Goal: Browse casually

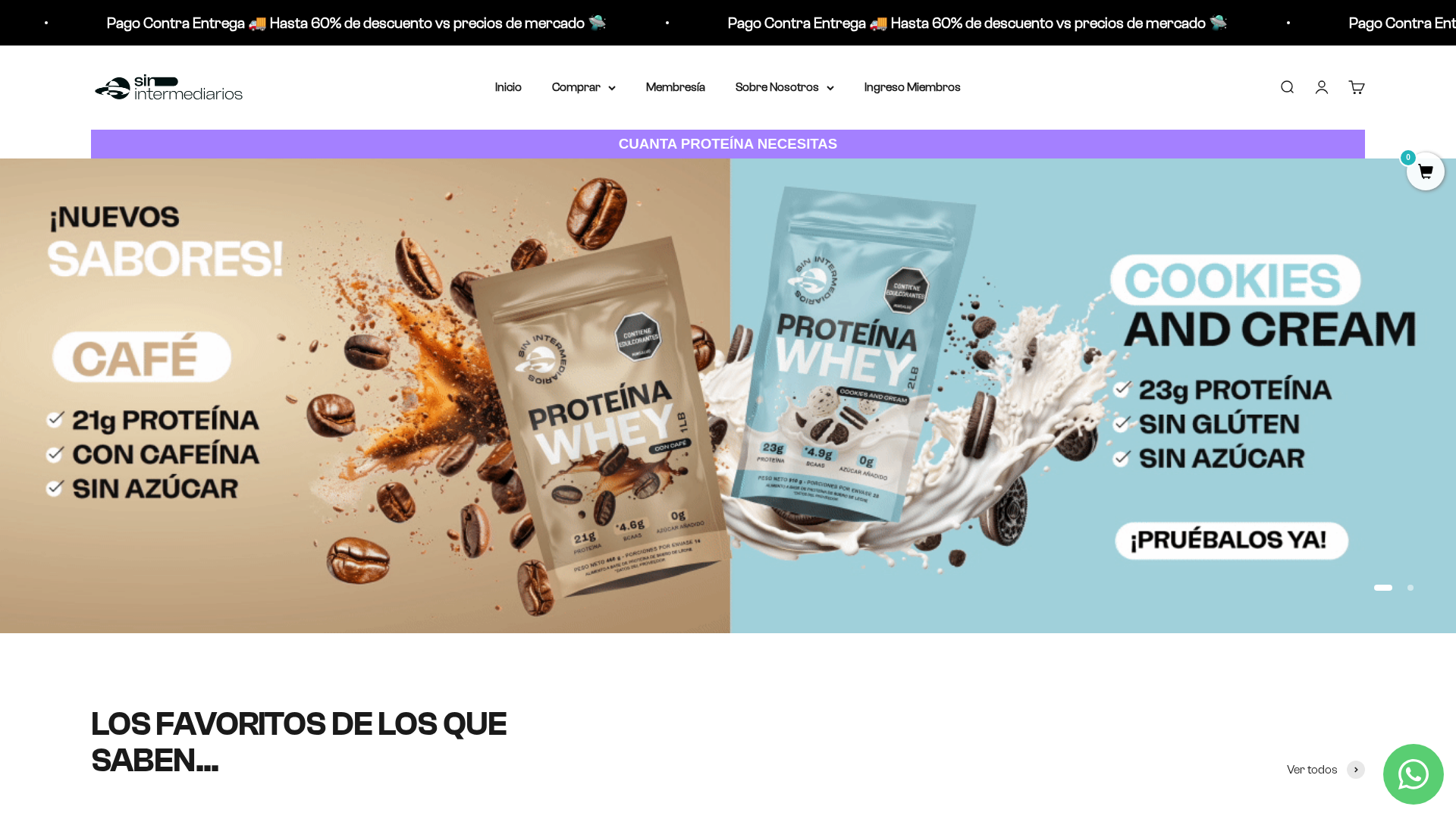
scroll to position [188, 0]
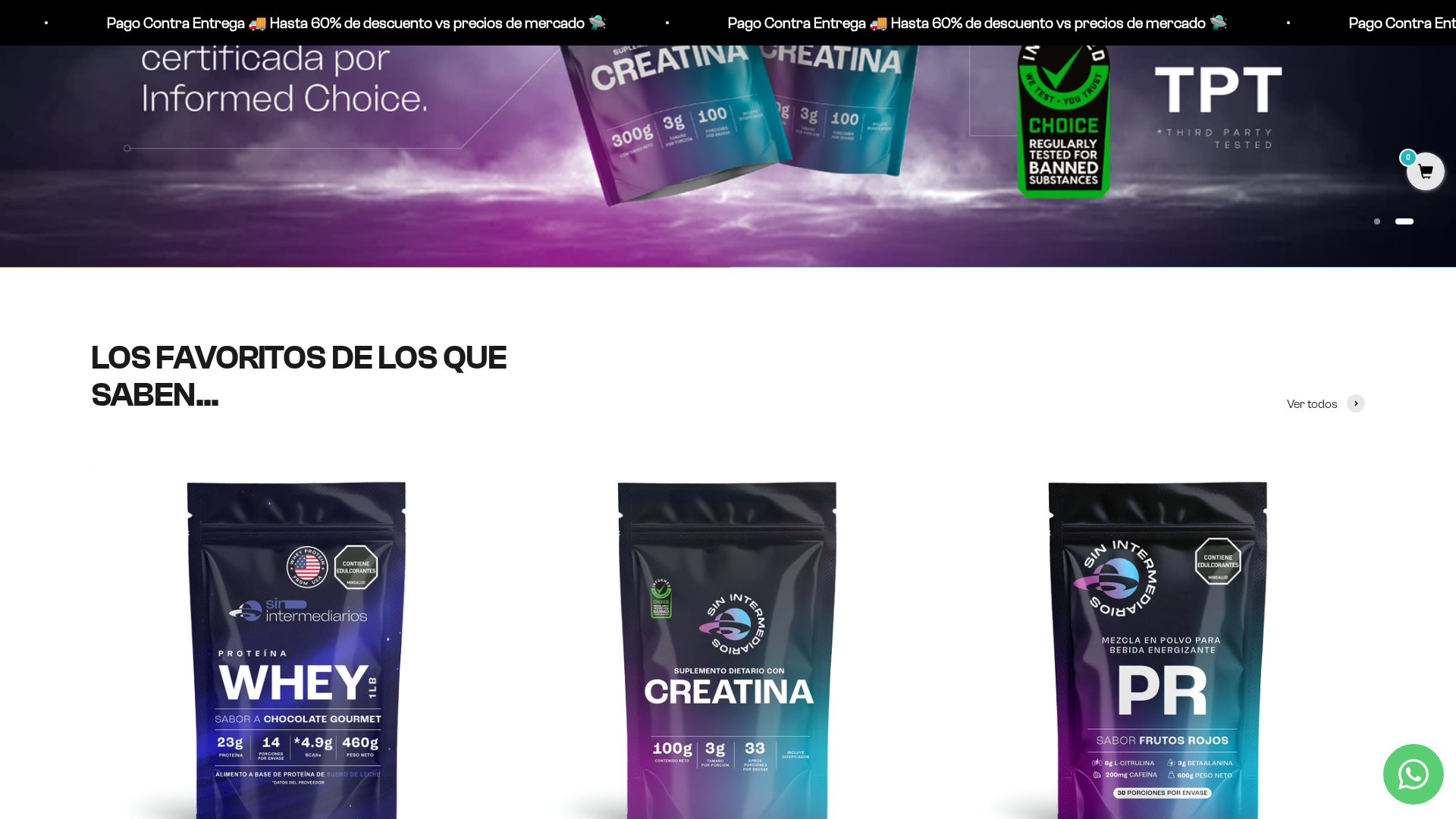
scroll to position [518, 0]
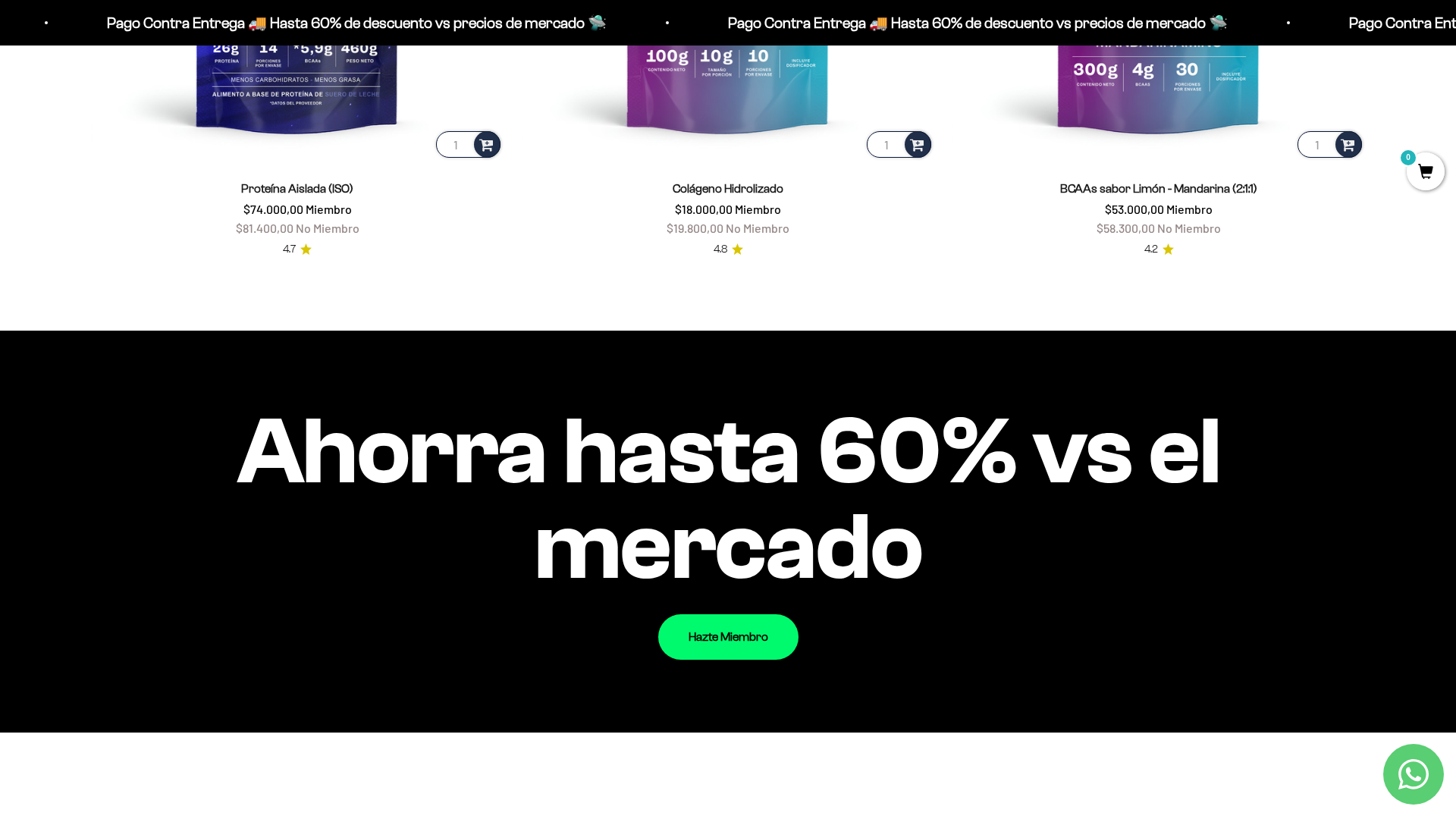
scroll to position [1722, 0]
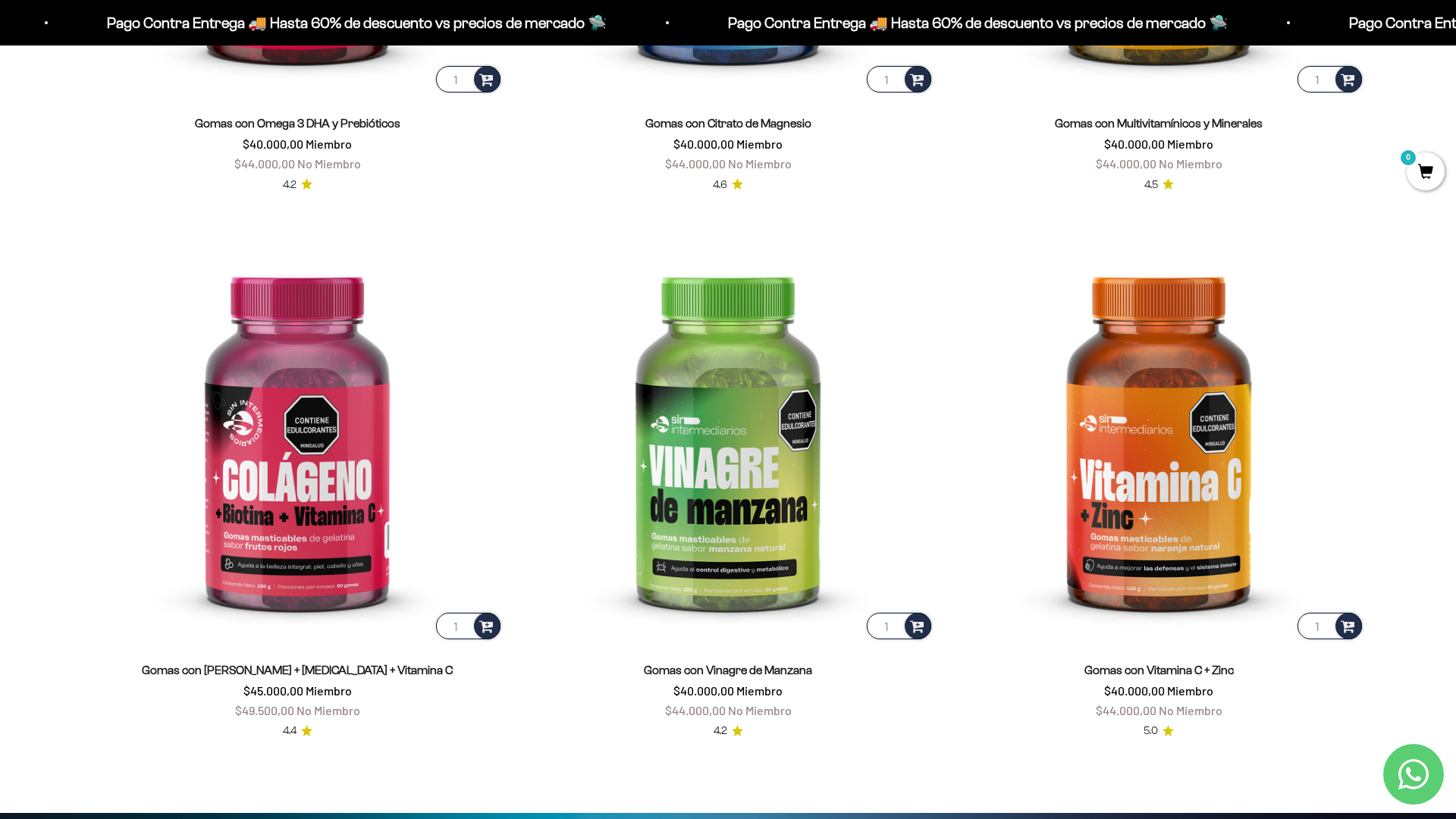
click at [1455, 34] on html "Ir al contenido Pago Contra Entrega 🚚 Hasta 60% de descuento vs precios [PERSON…" at bounding box center [728, 818] width 1456 height 7326
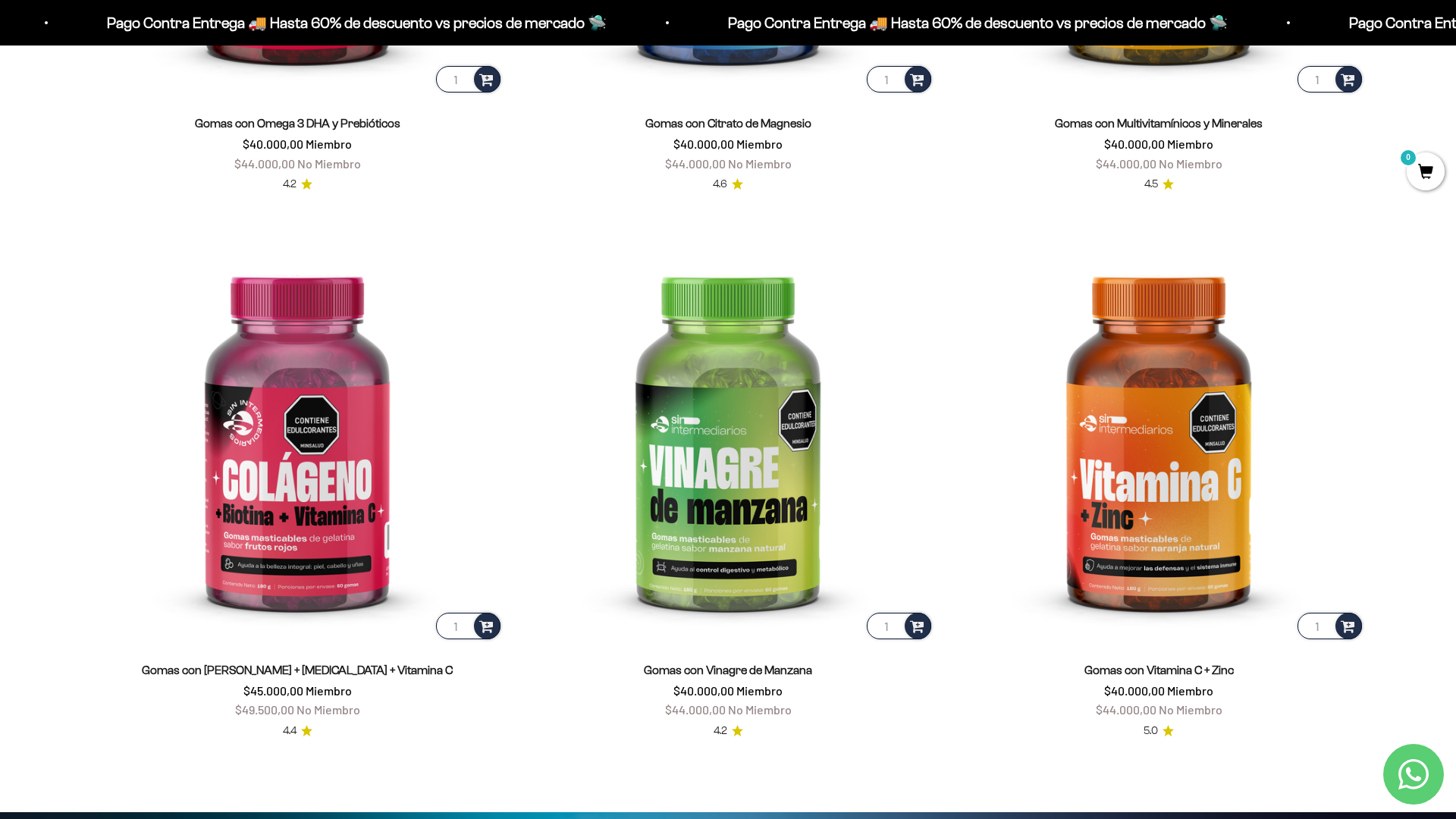
scroll to position [2931, 0]
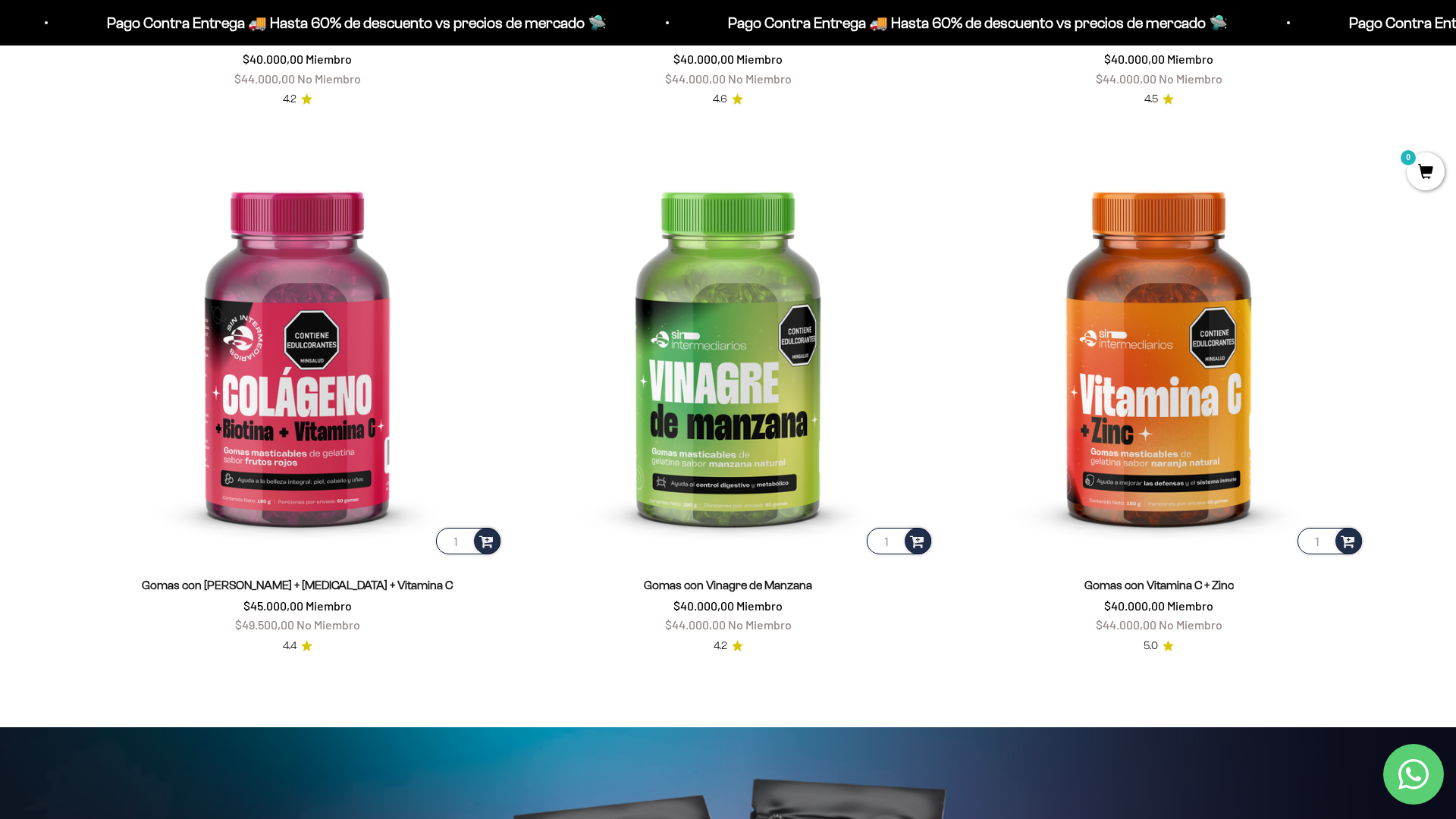
click at [1455, 34] on html "Ir al contenido Pago Contra Entrega 🚚 Hasta 60% de descuento vs precios [PERSON…" at bounding box center [728, 733] width 1456 height 7326
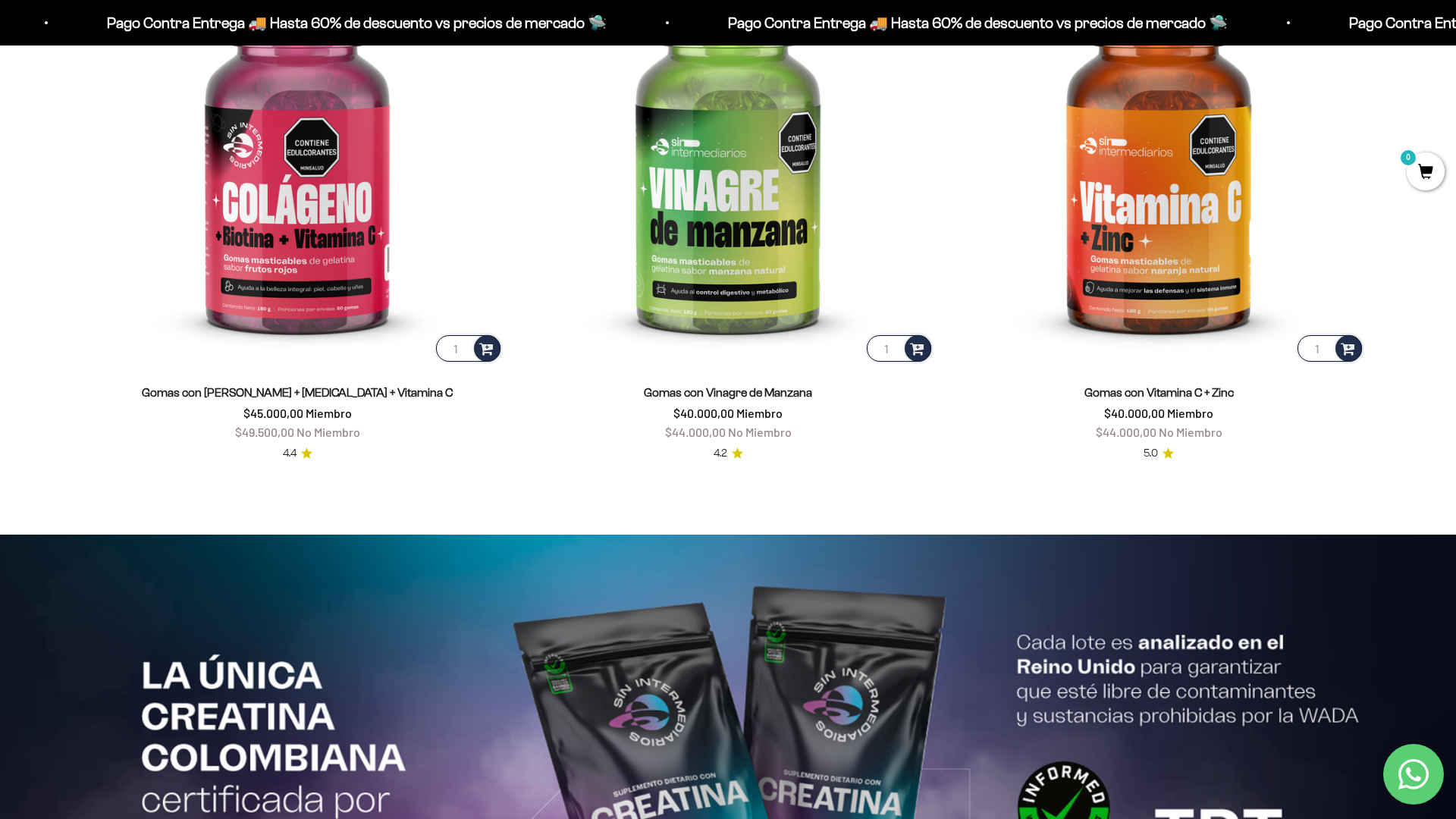
click at [1455, 34] on html "Ir al contenido Pago Contra Entrega 🚚 Hasta 60% de descuento vs precios [PERSON…" at bounding box center [728, 540] width 1456 height 7326
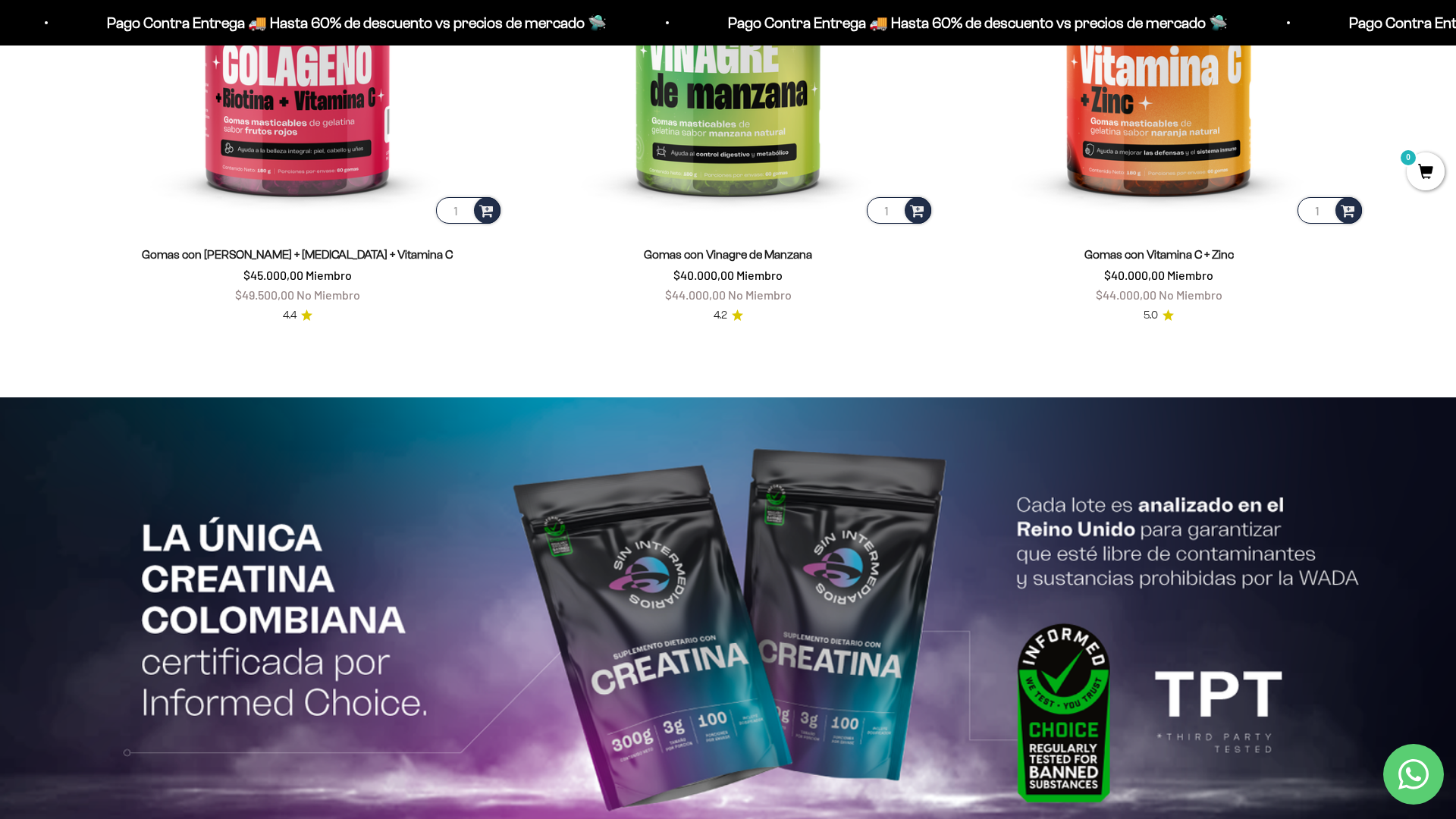
click at [1455, 34] on html "Ir al contenido Pago Contra Entrega 🚚 Hasta 60% de descuento vs precios [PERSON…" at bounding box center [728, 402] width 1456 height 7326
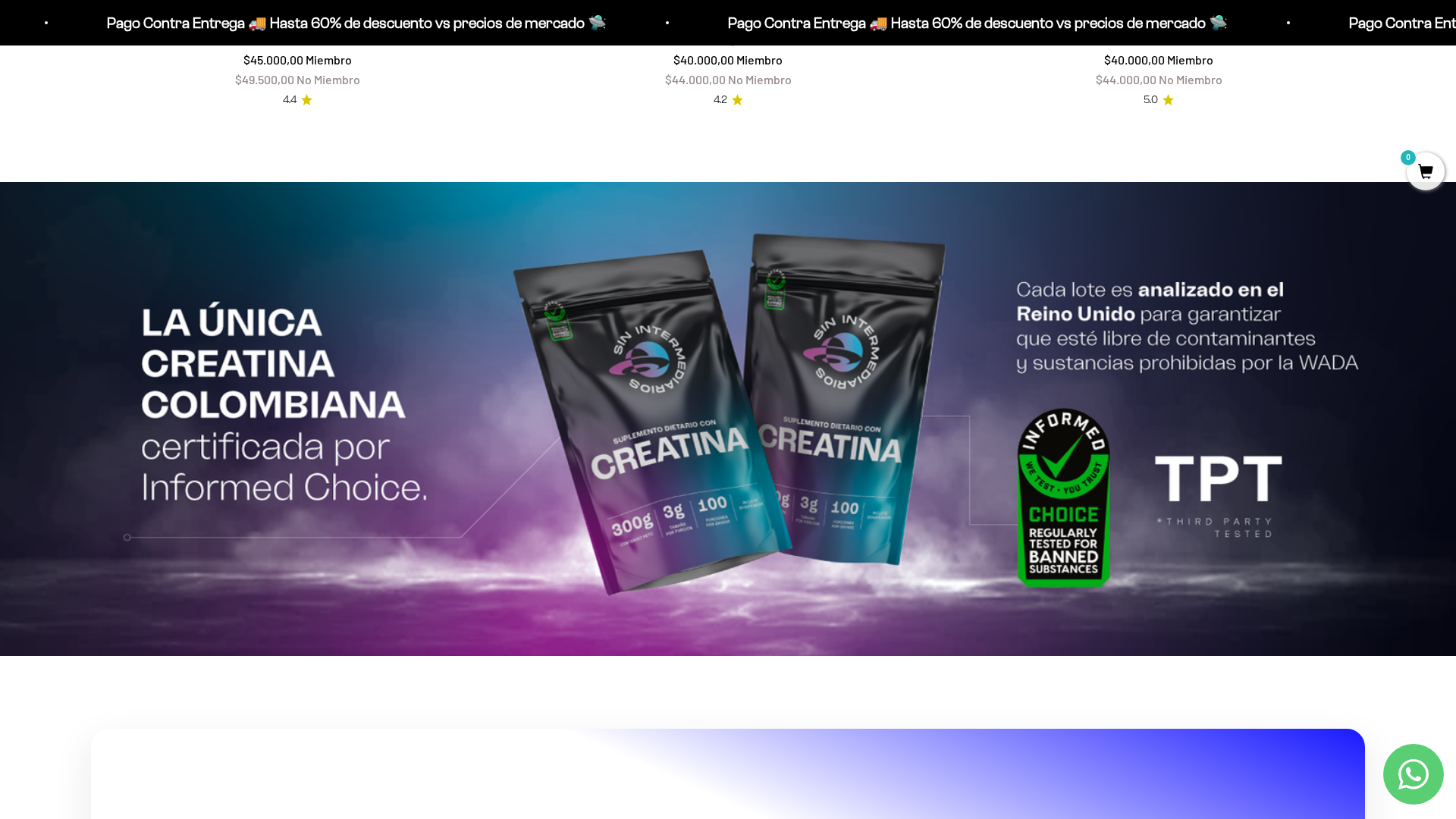
click at [467, 818] on html "Ir al contenido Pago Contra Entrega 🚚 Hasta 60% de descuento vs precios [PERSON…" at bounding box center [728, 187] width 1456 height 7326
click at [1455, 34] on html "Ir al contenido Pago Contra Entrega 🚚 Hasta 60% de descuento vs precios [PERSON…" at bounding box center [728, 187] width 1456 height 7326
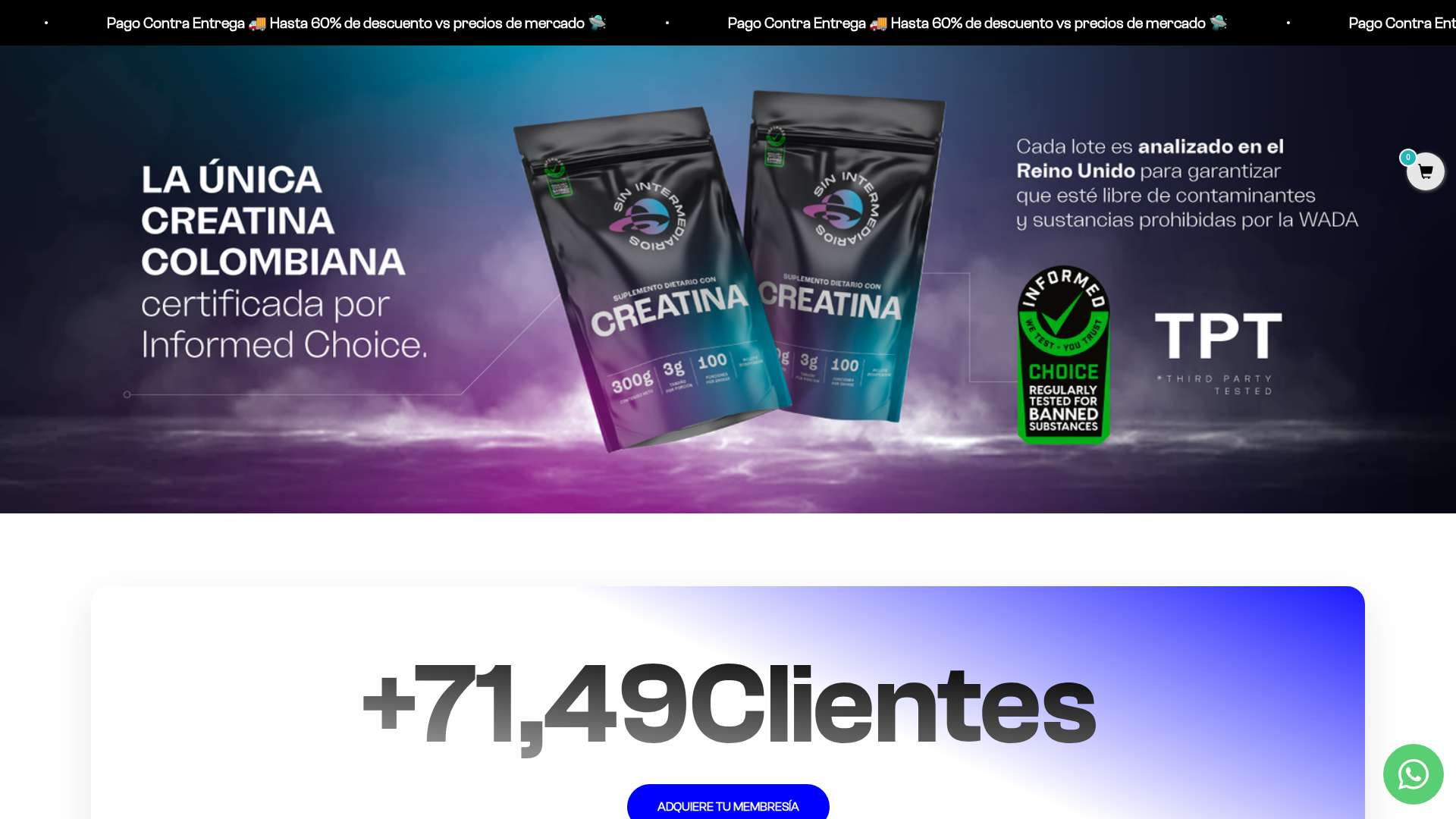
click at [1455, 34] on html "Ir al contenido Pago Contra Entrega 🚚 Hasta 60% de descuento vs precios [PERSON…" at bounding box center [728, 45] width 1456 height 7326
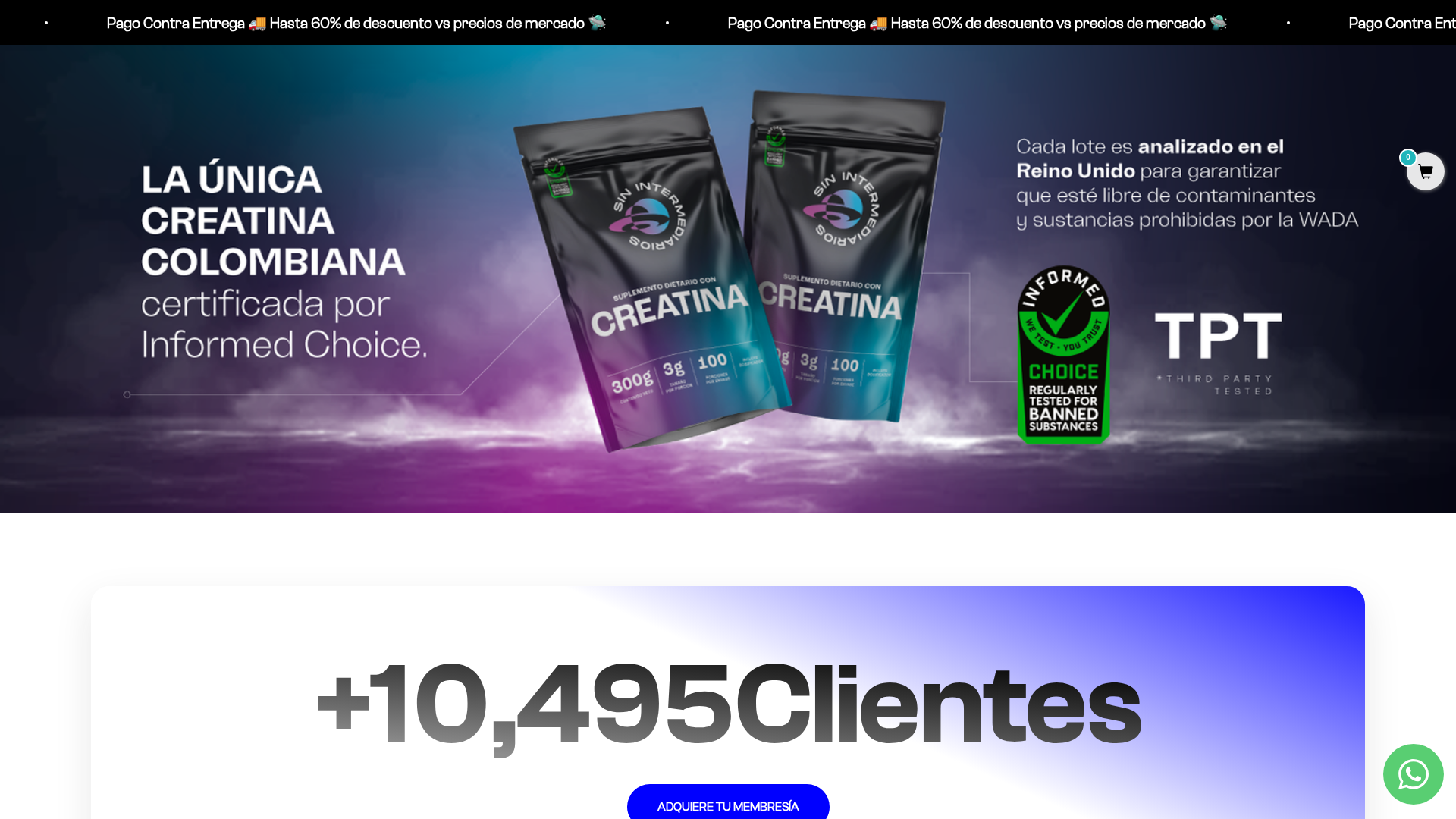
click at [1455, 34] on html "Ir al contenido Pago Contra Entrega 🚚 Hasta 60% de descuento vs precios [PERSON…" at bounding box center [728, 45] width 1456 height 7326
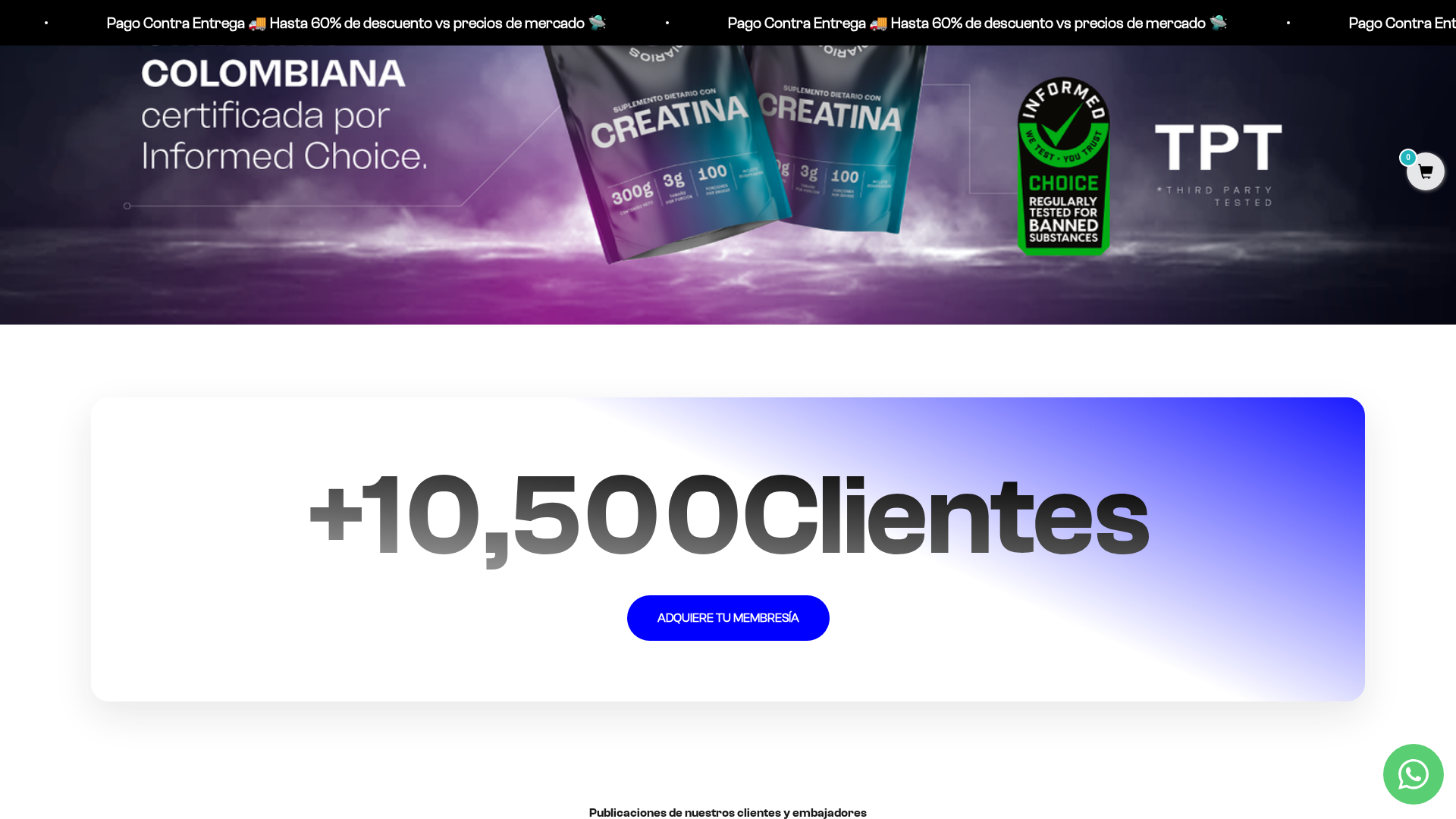
scroll to position [3808, 0]
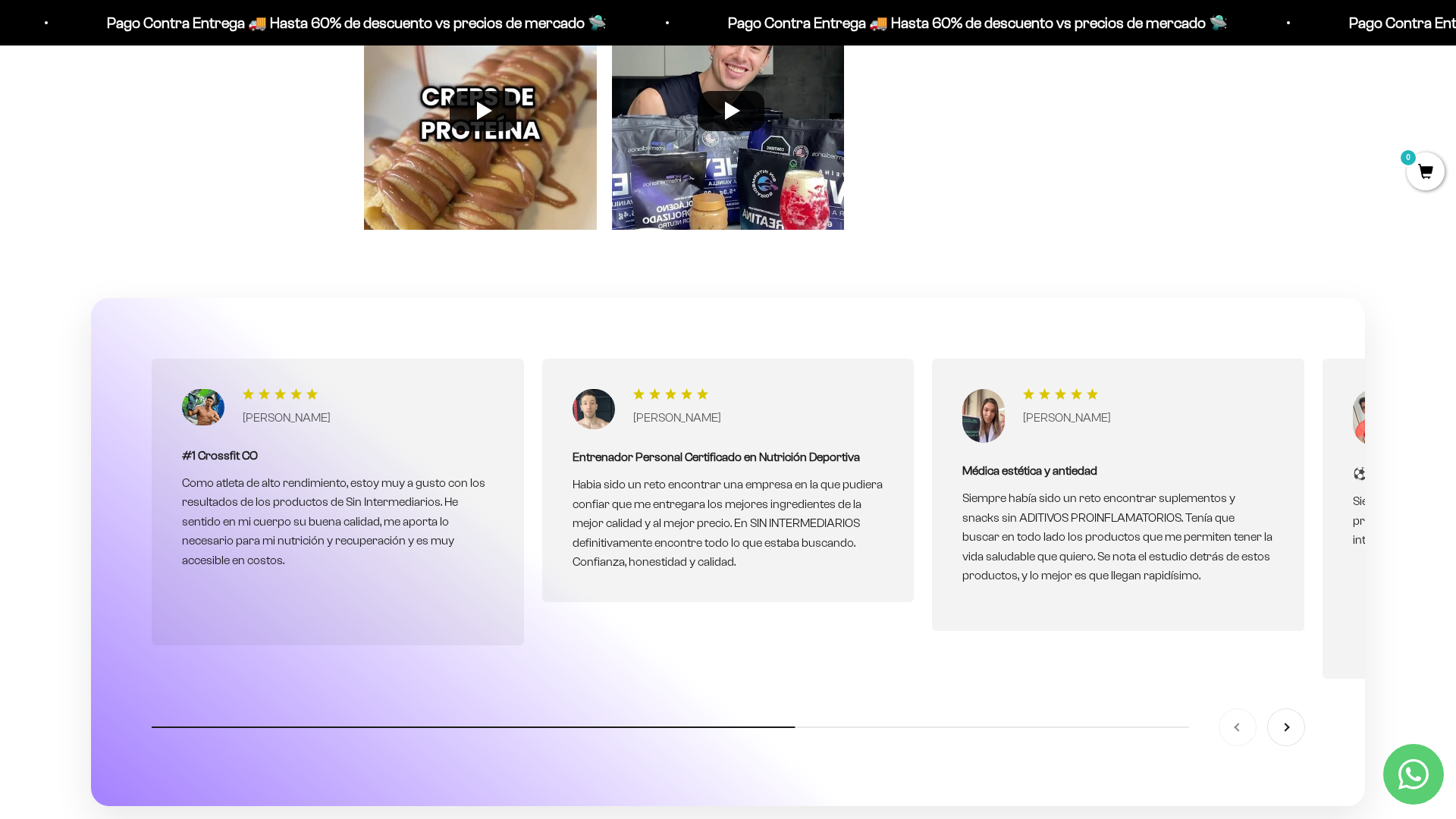
scroll to position [4931, 0]
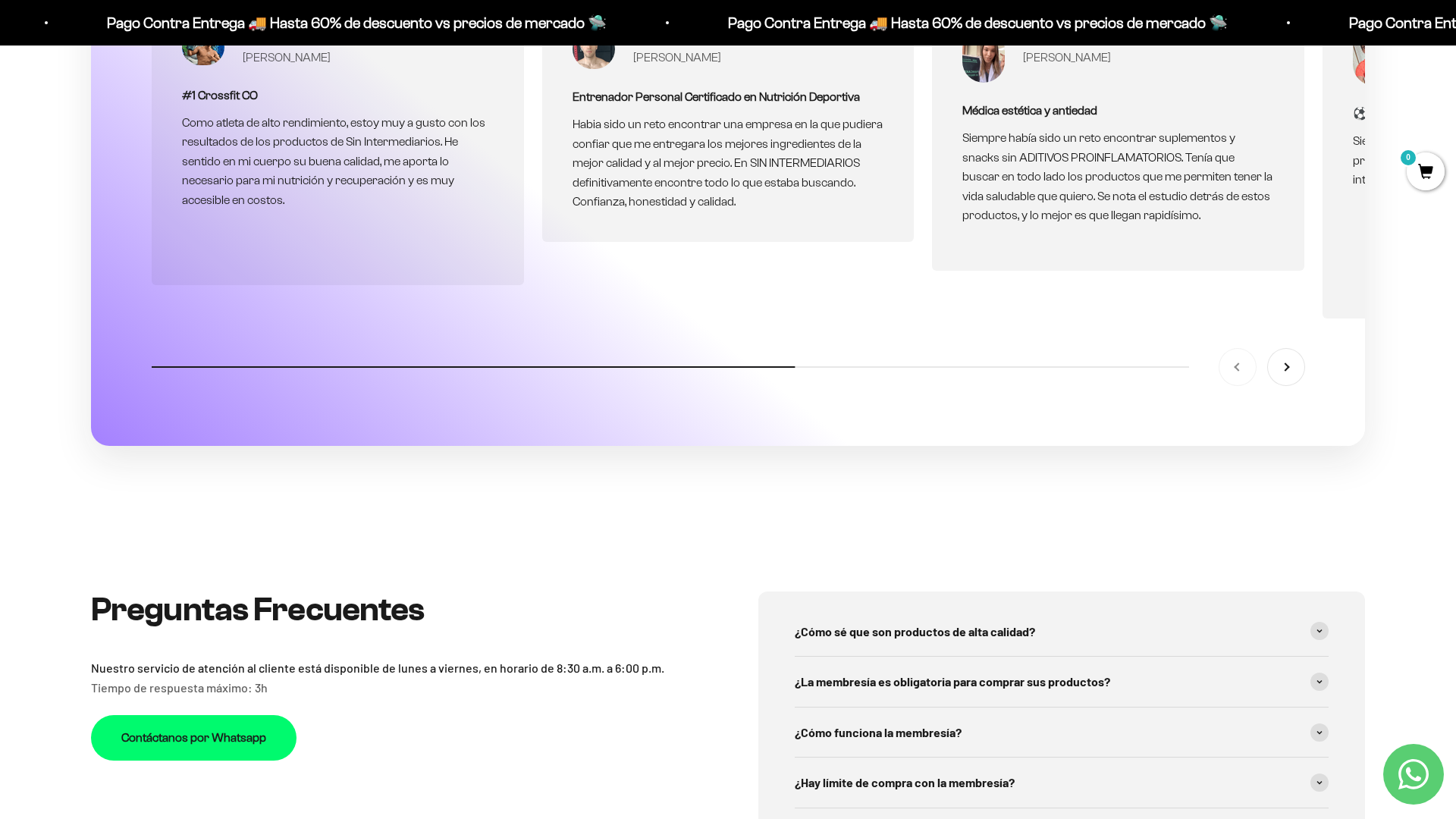
click at [1404, 587] on div "Preguntas Frecuentes Nuestro servicio de atención al cliente está disponible de…" at bounding box center [728, 833] width 1456 height 629
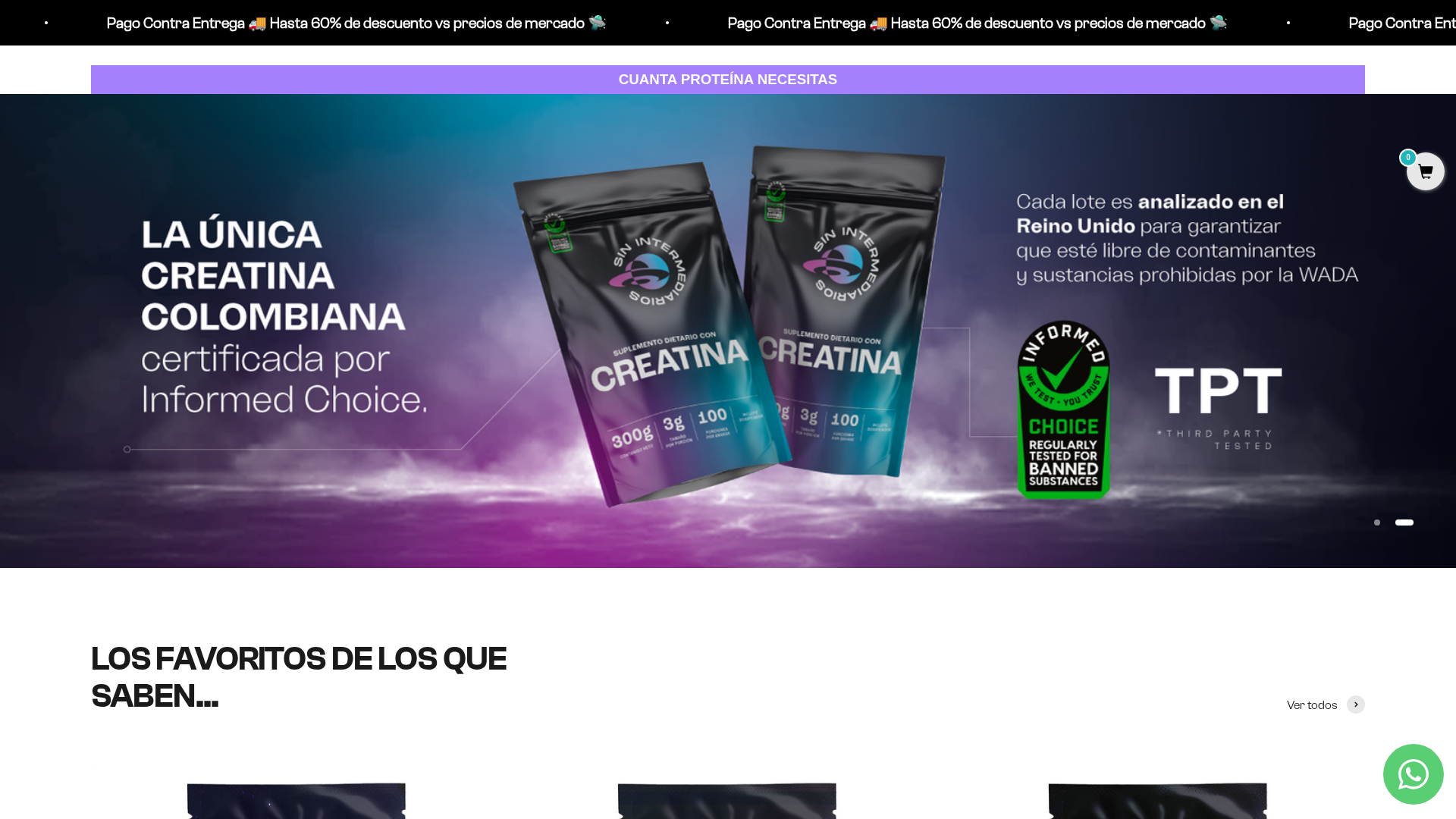
scroll to position [0, 0]
